Goal: Transaction & Acquisition: Purchase product/service

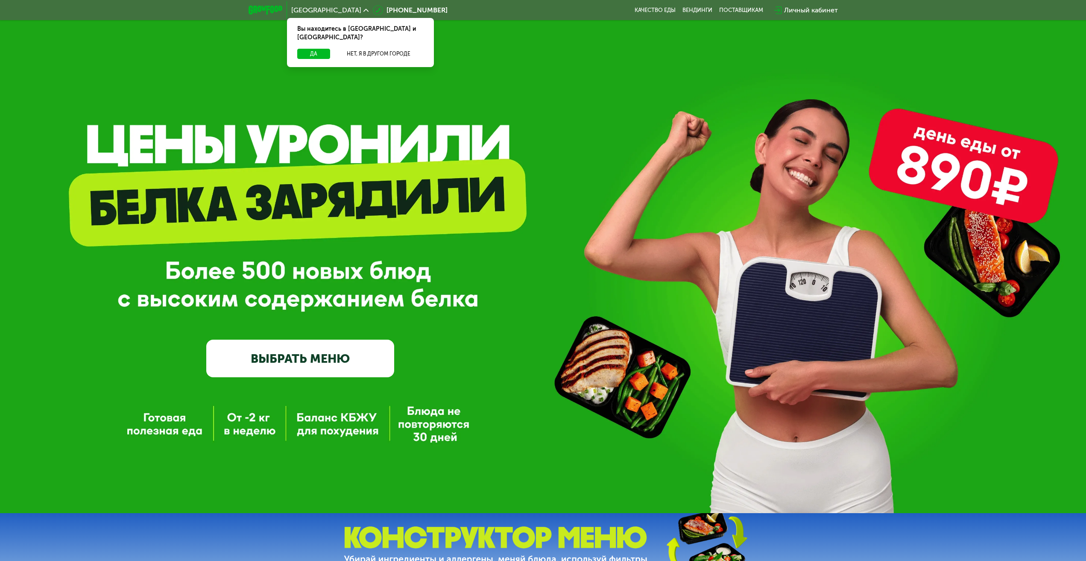
click at [376, 365] on link "ВЫБРАТЬ МЕНЮ" at bounding box center [300, 359] width 188 height 38
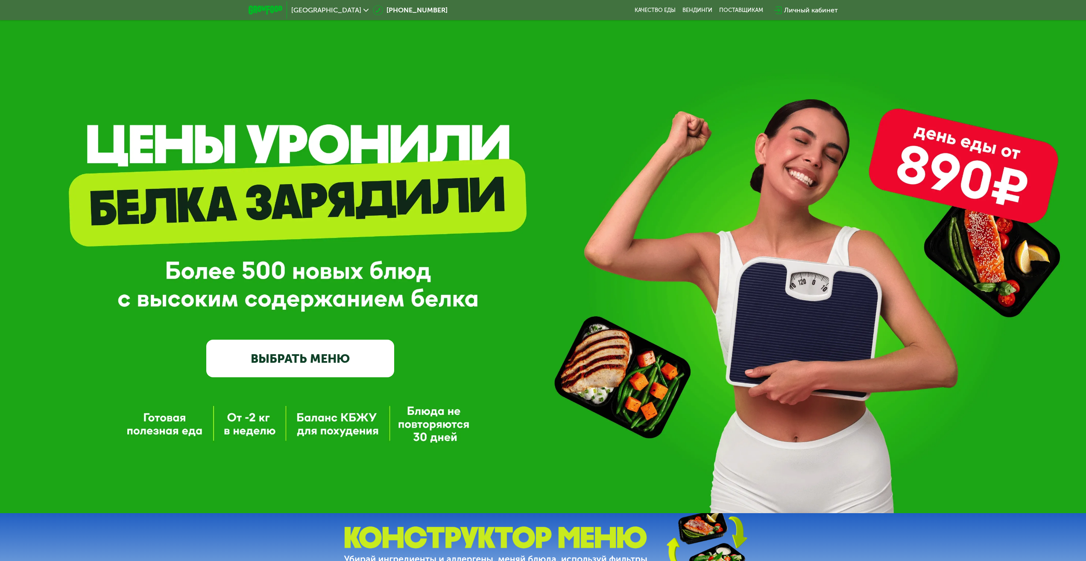
click at [328, 362] on link "ВЫБРАТЬ МЕНЮ" at bounding box center [300, 359] width 188 height 38
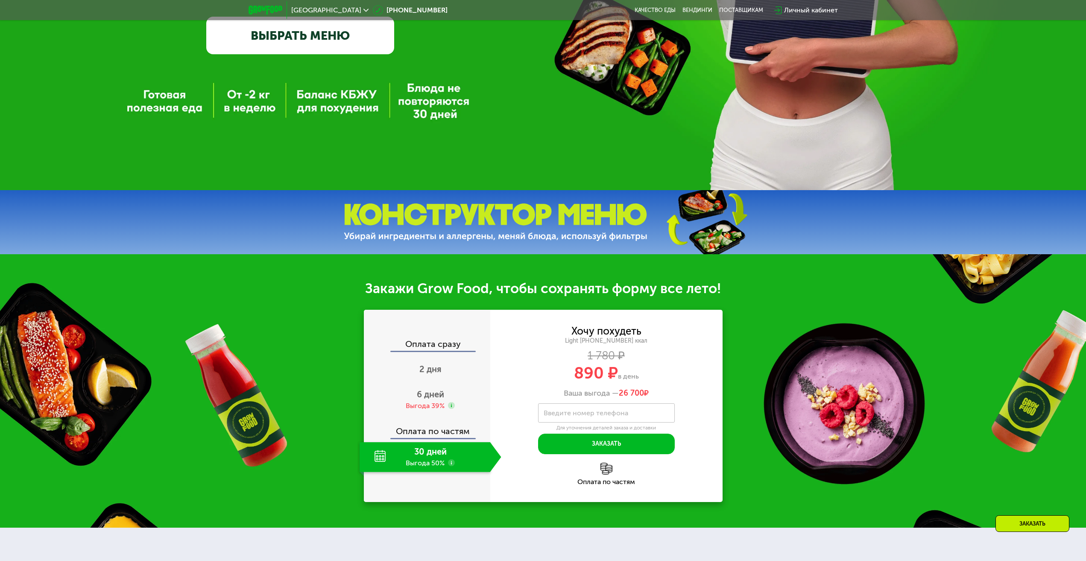
scroll to position [384, 0]
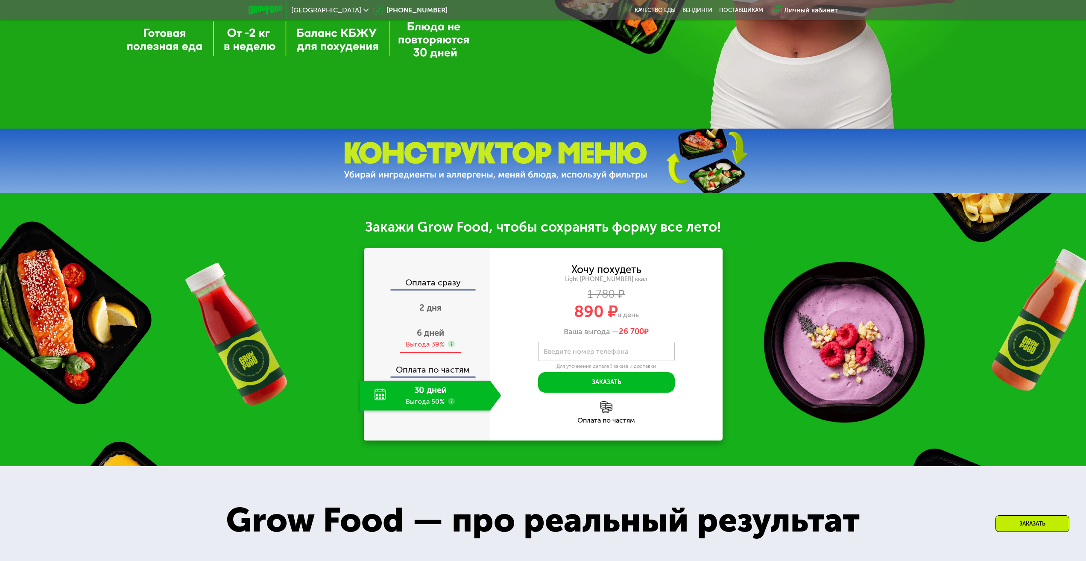
click at [437, 332] on span "6 дней" at bounding box center [430, 333] width 27 height 10
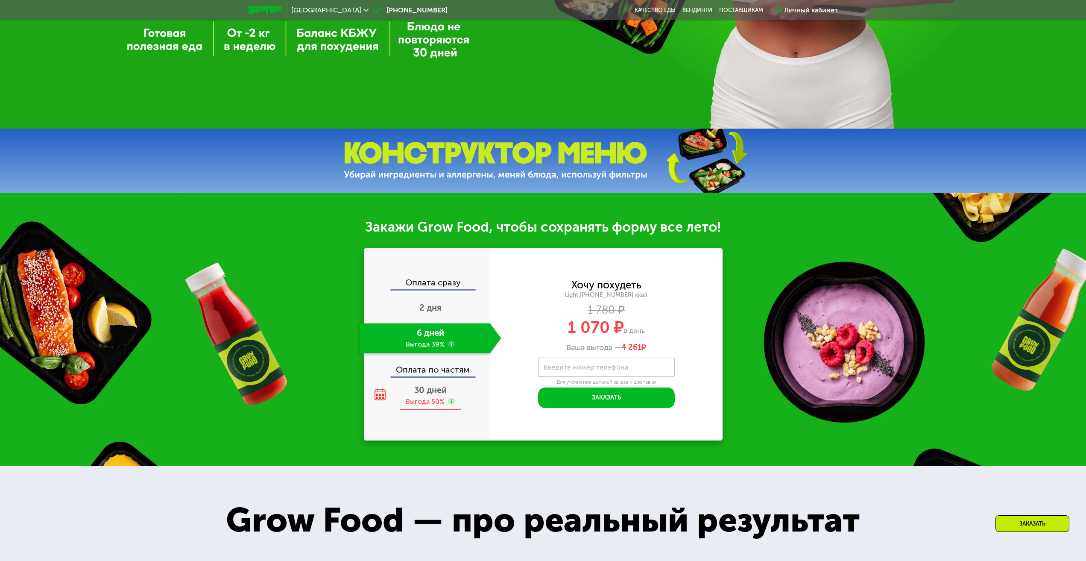
click at [419, 393] on span "30 дней" at bounding box center [430, 390] width 32 height 10
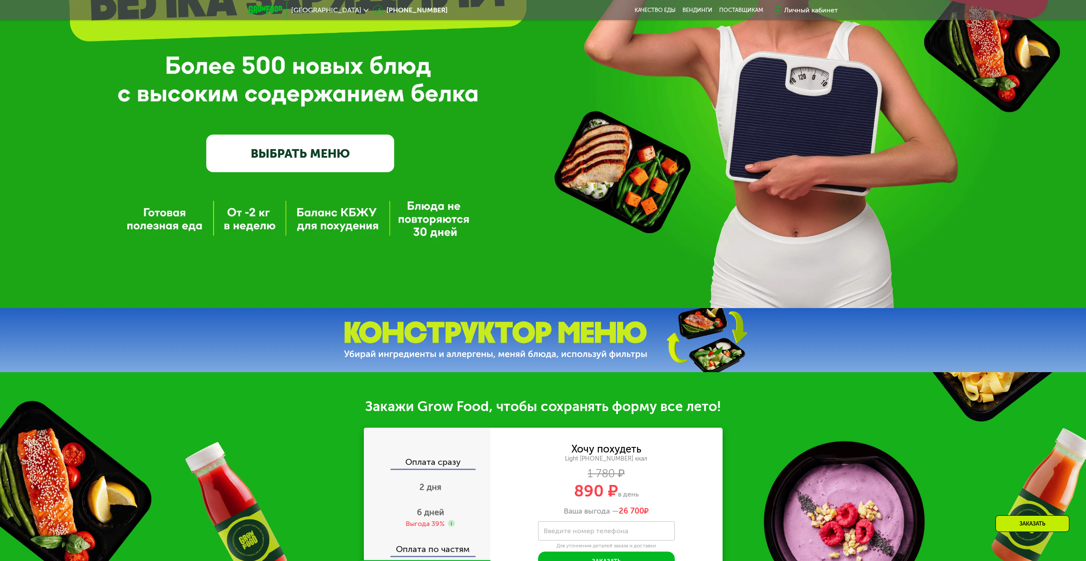
scroll to position [0, 0]
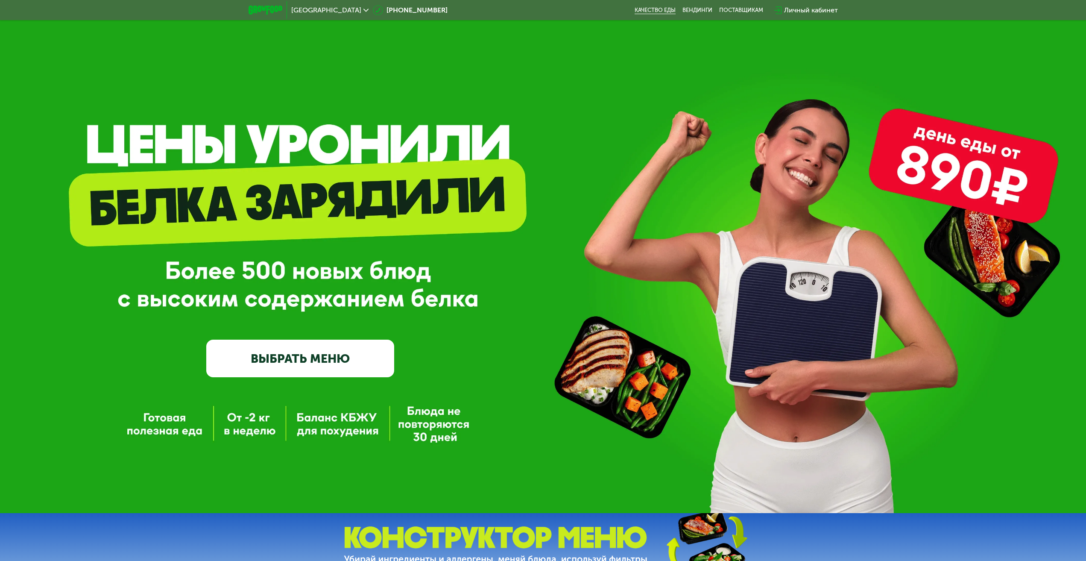
click at [660, 12] on link "Качество еды" at bounding box center [655, 10] width 41 height 7
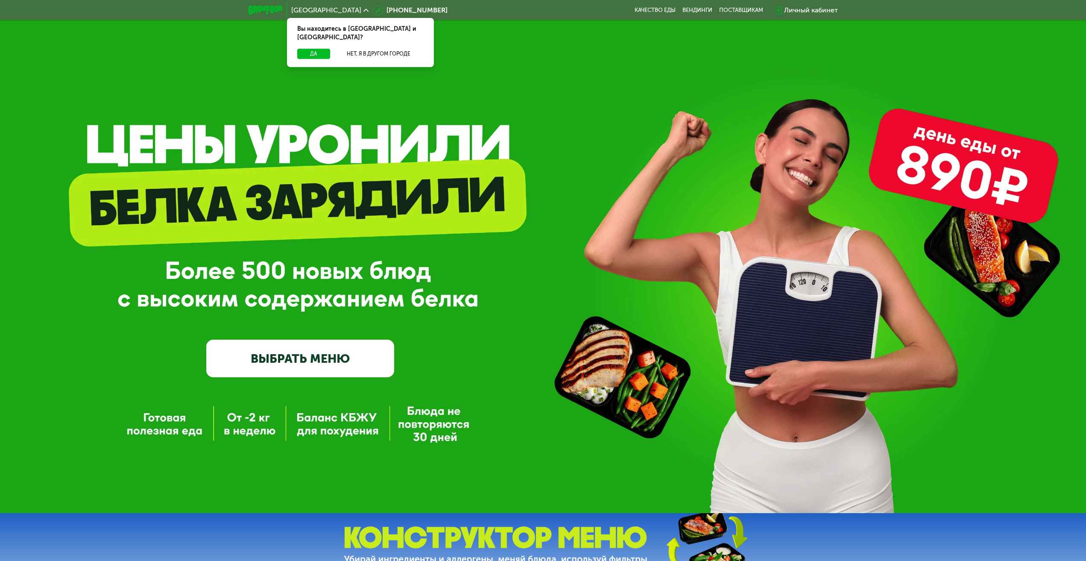
click at [308, 365] on link "ВЫБРАТЬ МЕНЮ" at bounding box center [300, 359] width 188 height 38
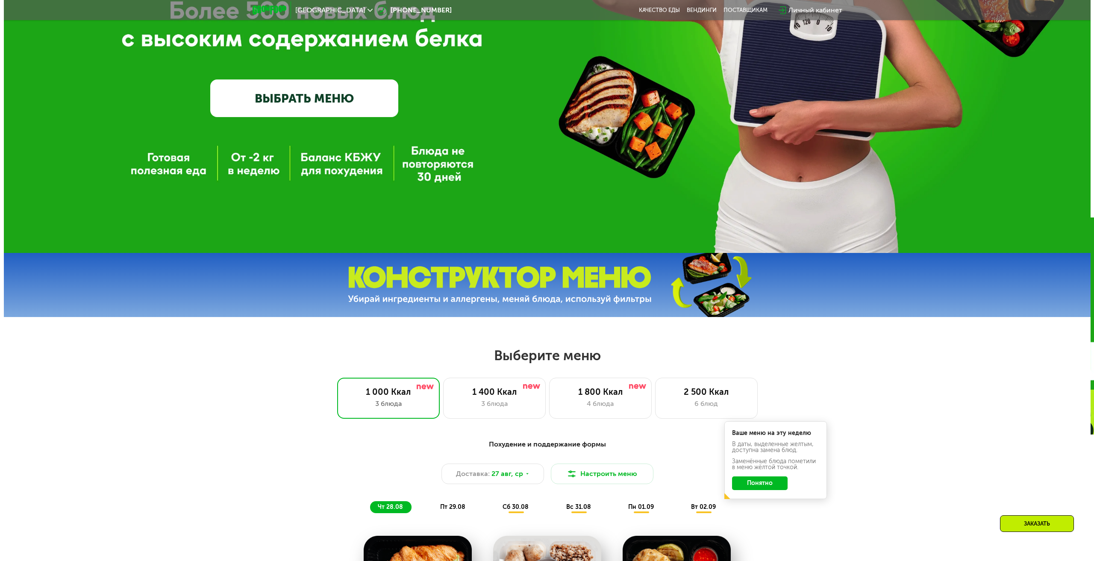
scroll to position [513, 0]
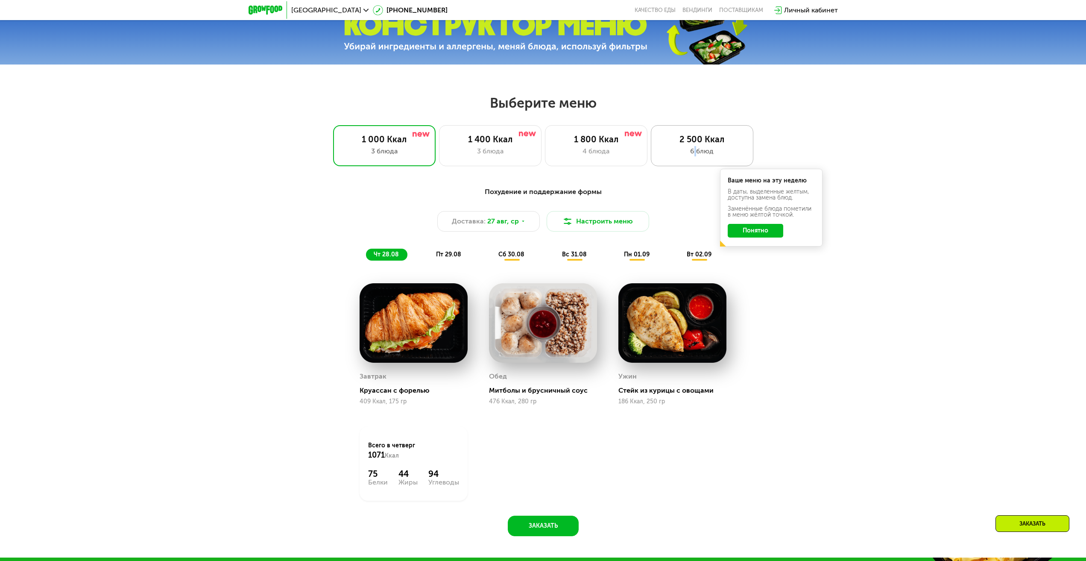
click at [695, 166] on div "2 500 Ккал 6 блюд" at bounding box center [702, 145] width 103 height 41
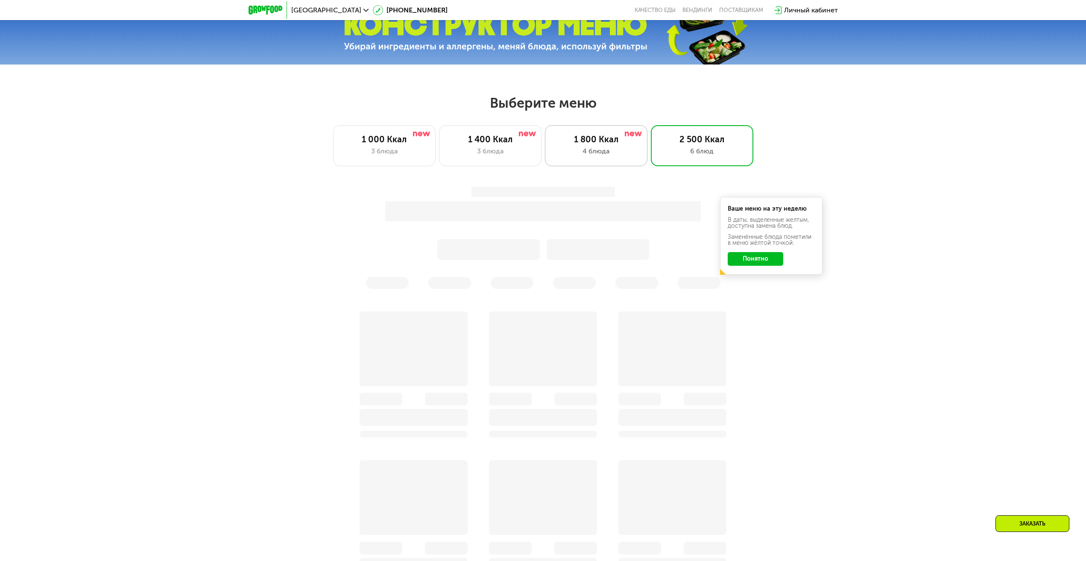
click at [599, 144] on div "1 800 Ккал" at bounding box center [596, 139] width 85 height 10
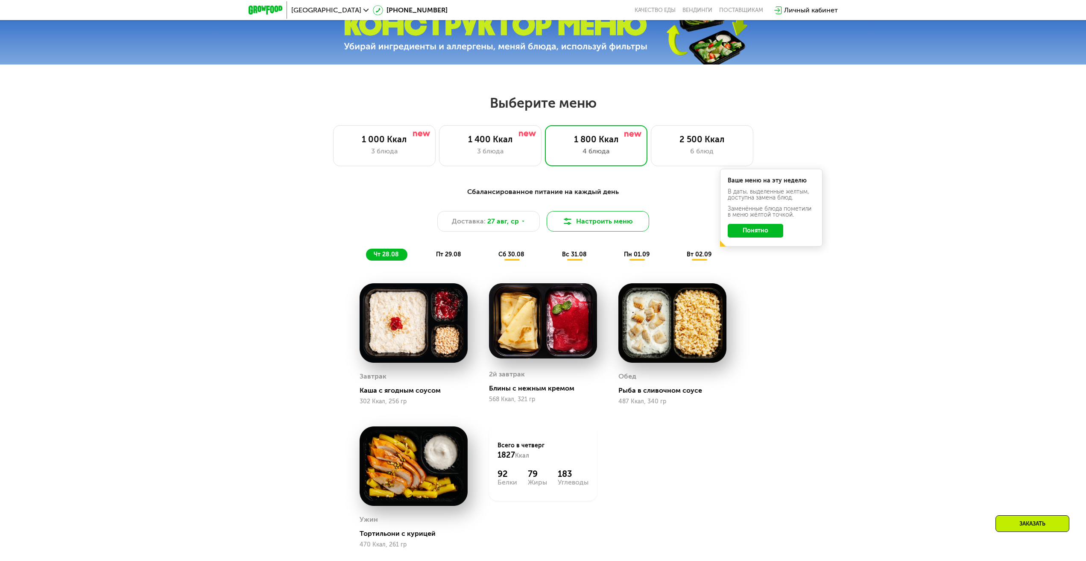
click at [631, 226] on button "Настроить меню" at bounding box center [598, 221] width 103 height 21
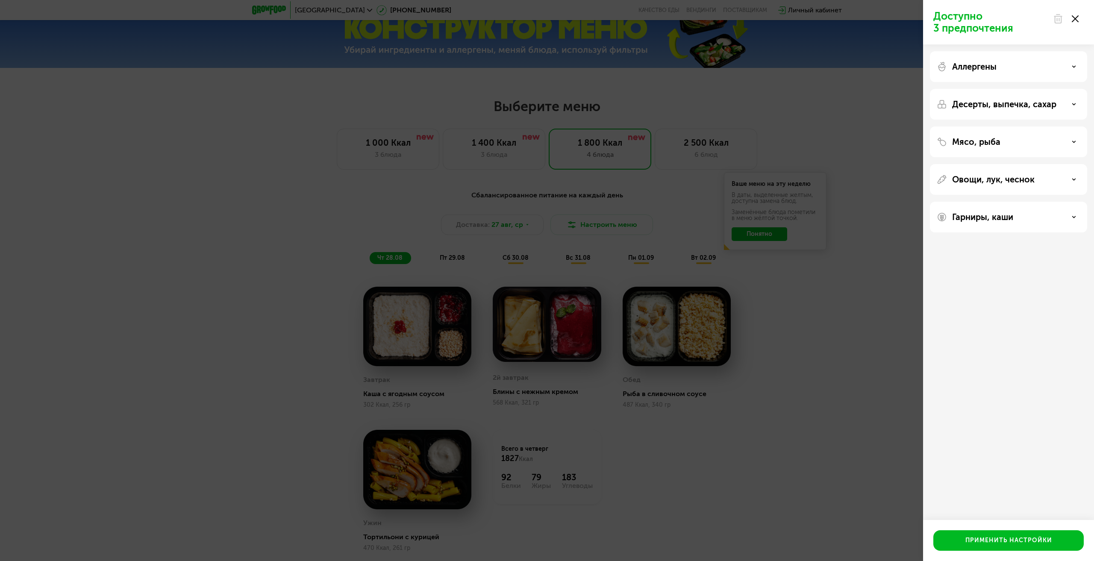
click at [998, 67] on div "Аллергены" at bounding box center [1008, 67] width 144 height 10
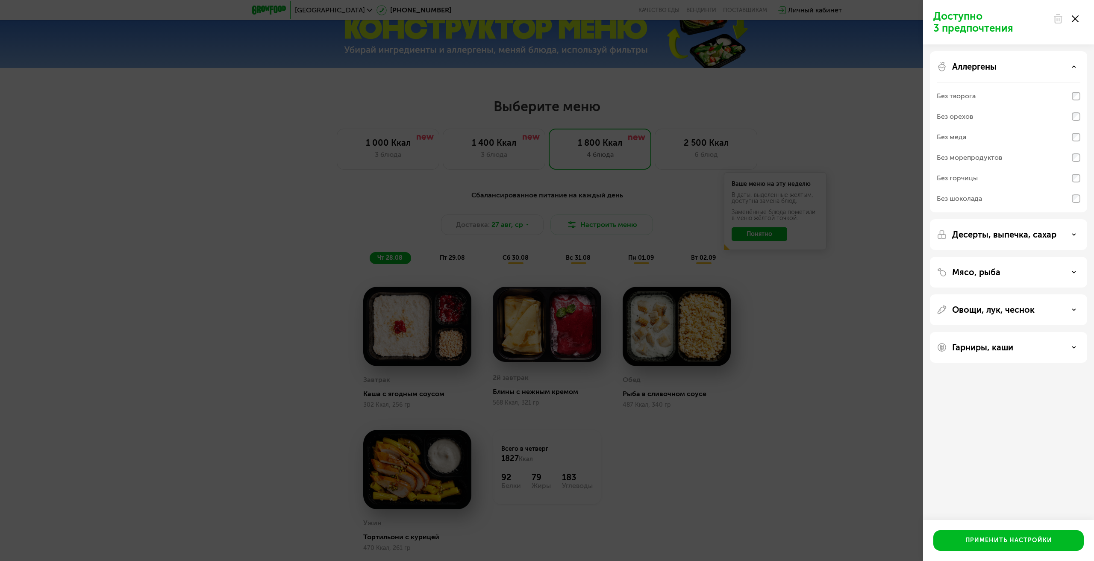
click at [999, 67] on div "Аллергены" at bounding box center [1008, 67] width 144 height 10
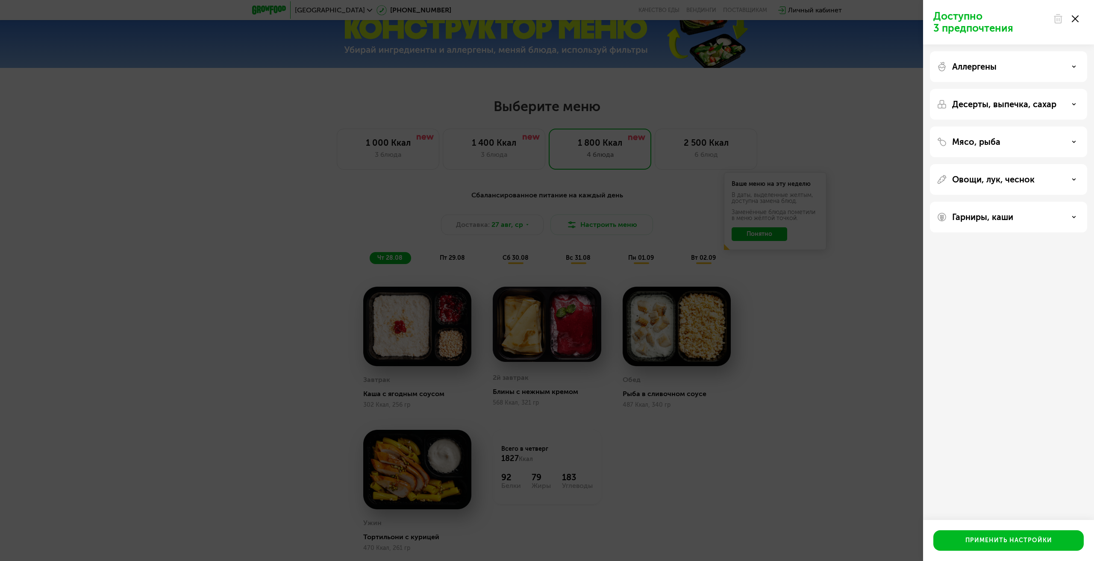
click at [996, 108] on p "Десерты, выпечка, сахар" at bounding box center [1004, 104] width 104 height 10
